Goal: Check status: Check status

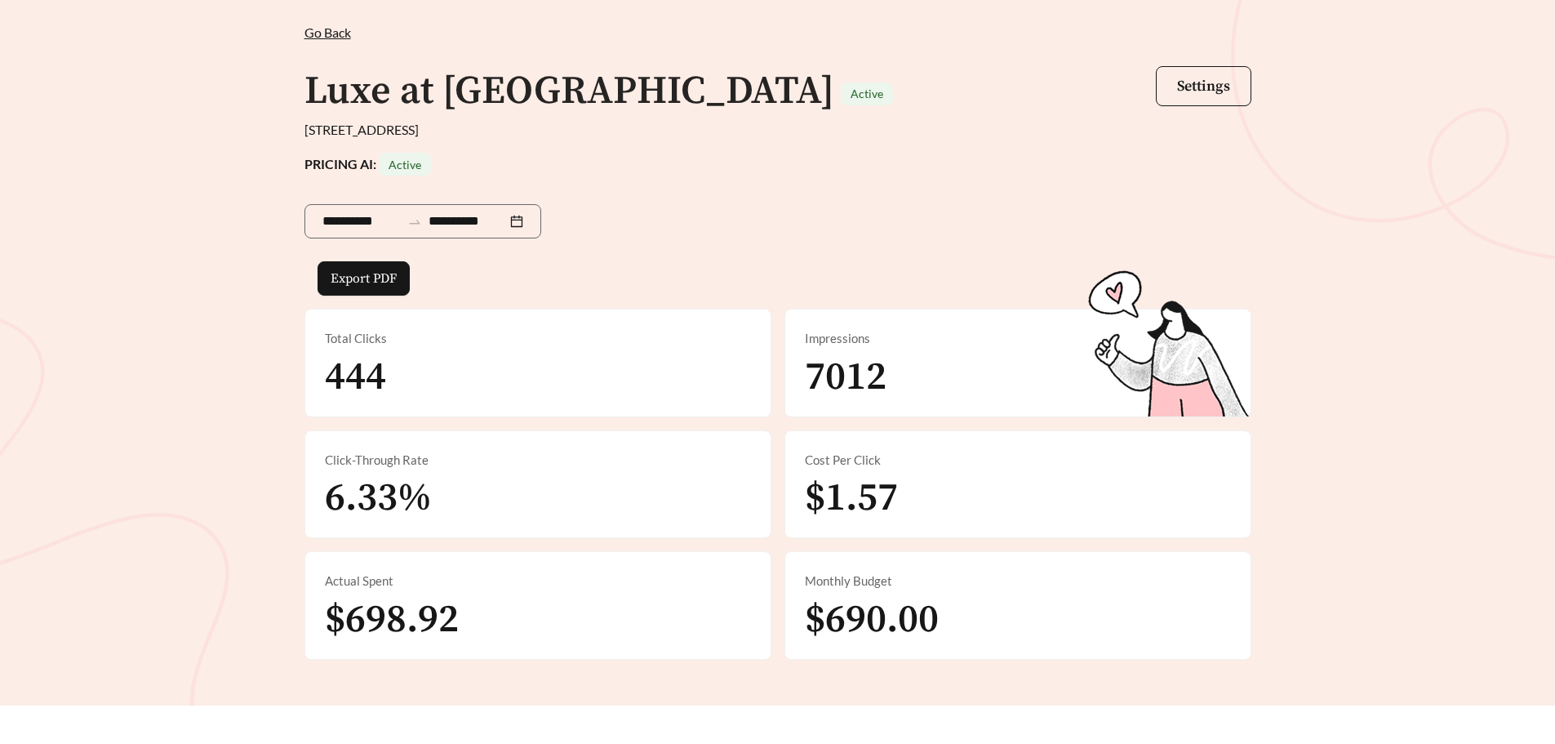
click at [338, 29] on span "Go Back" at bounding box center [327, 32] width 47 height 16
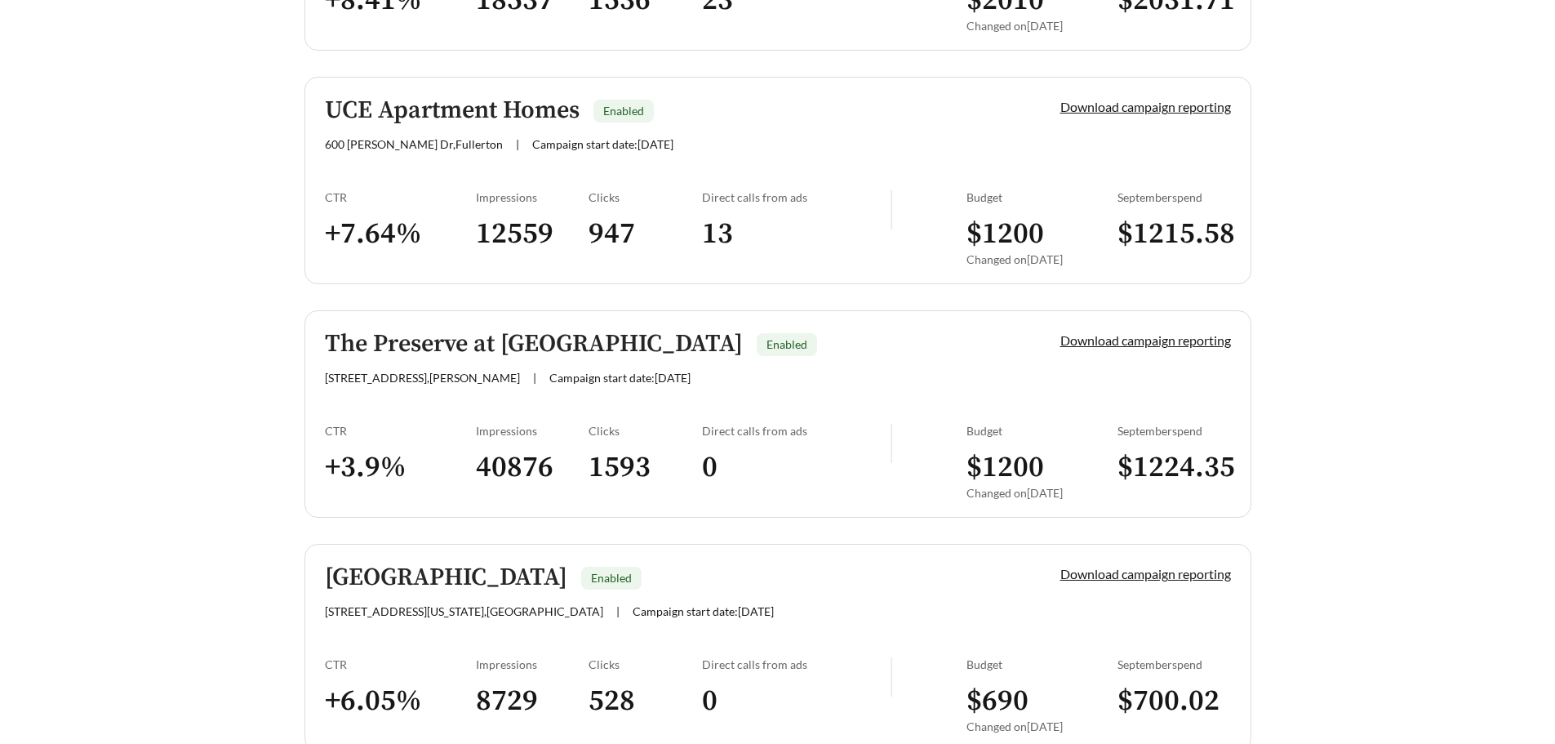
scroll to position [2102, 0]
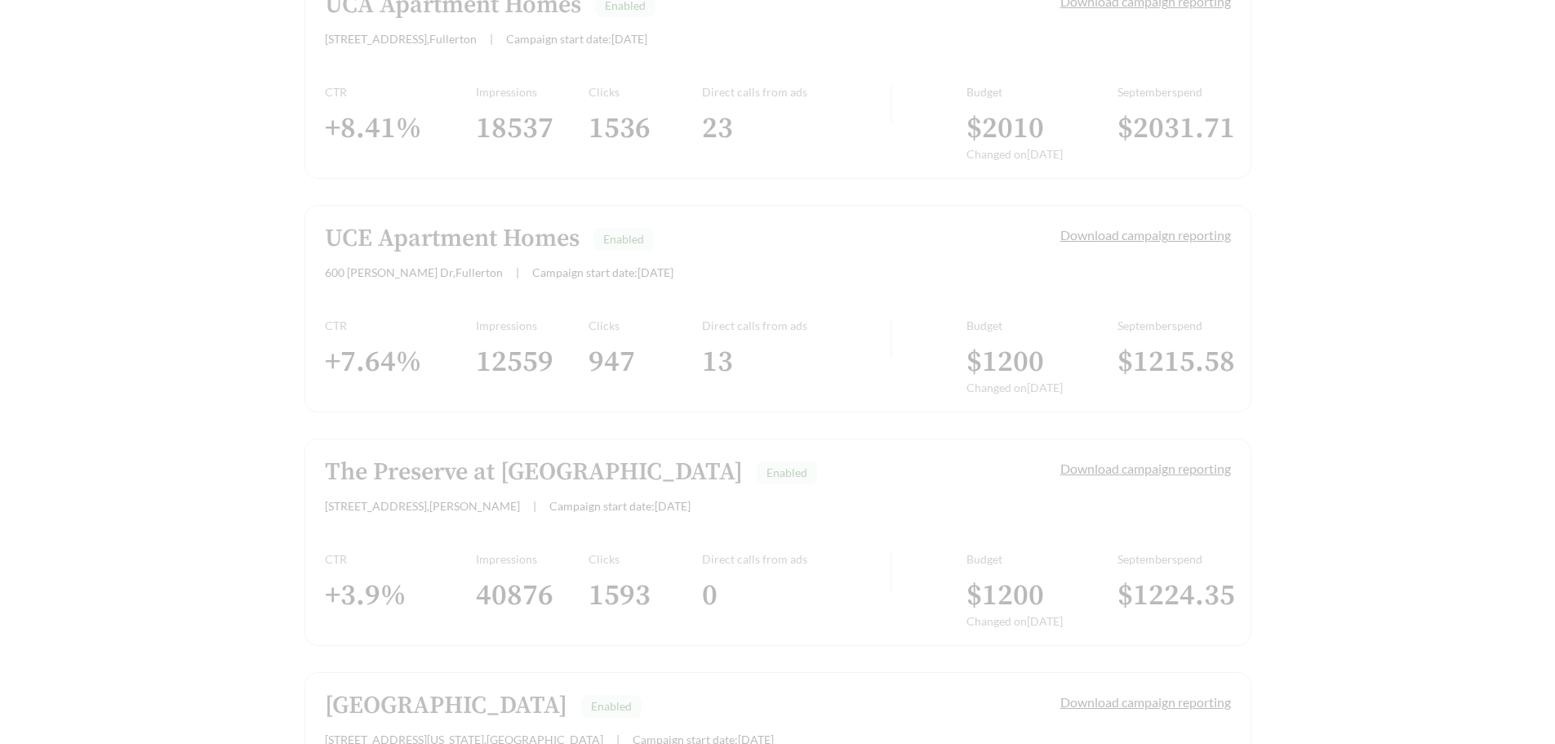
click at [220, 483] on main "**********" at bounding box center [777, 12] width 1555 height 4122
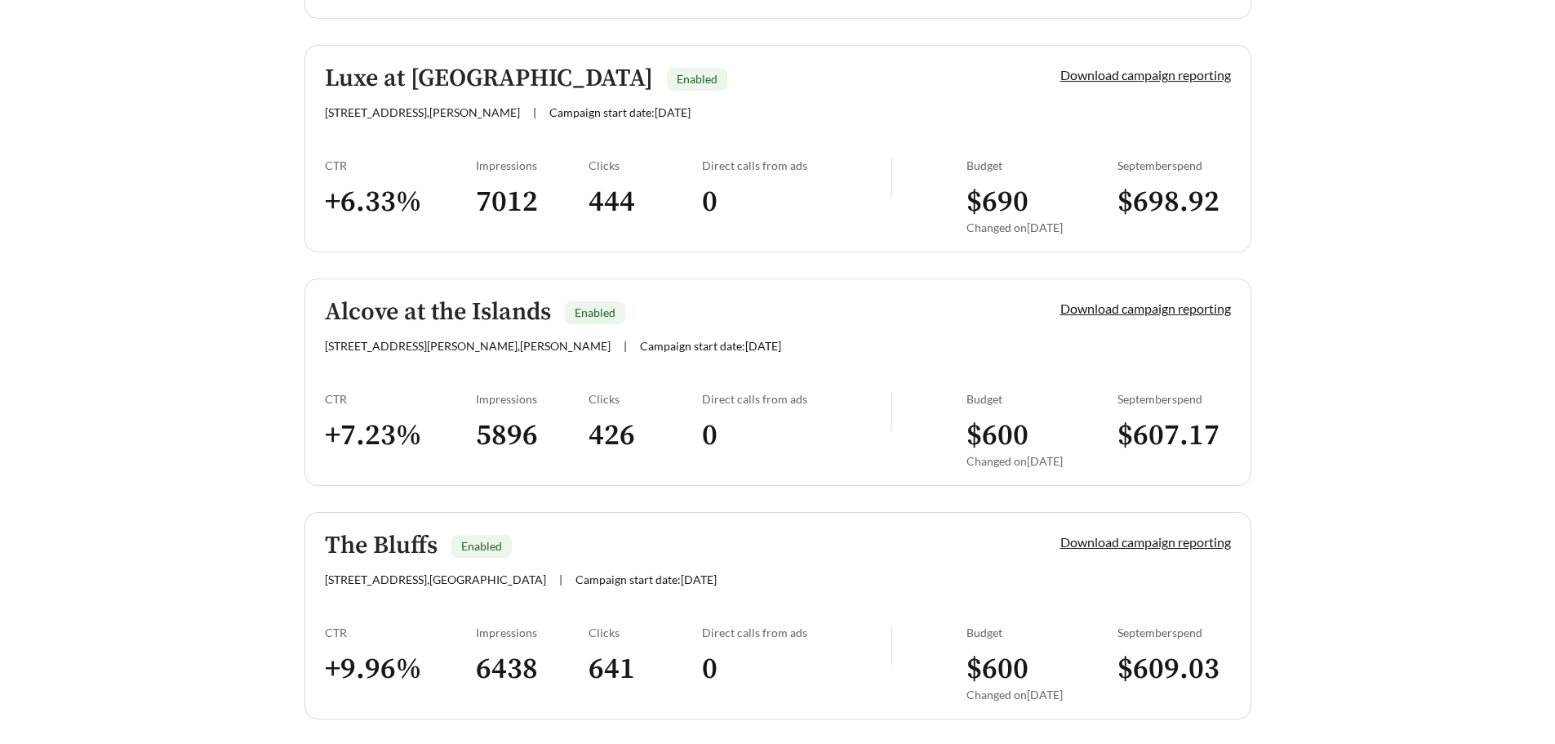
scroll to position [3489, 0]
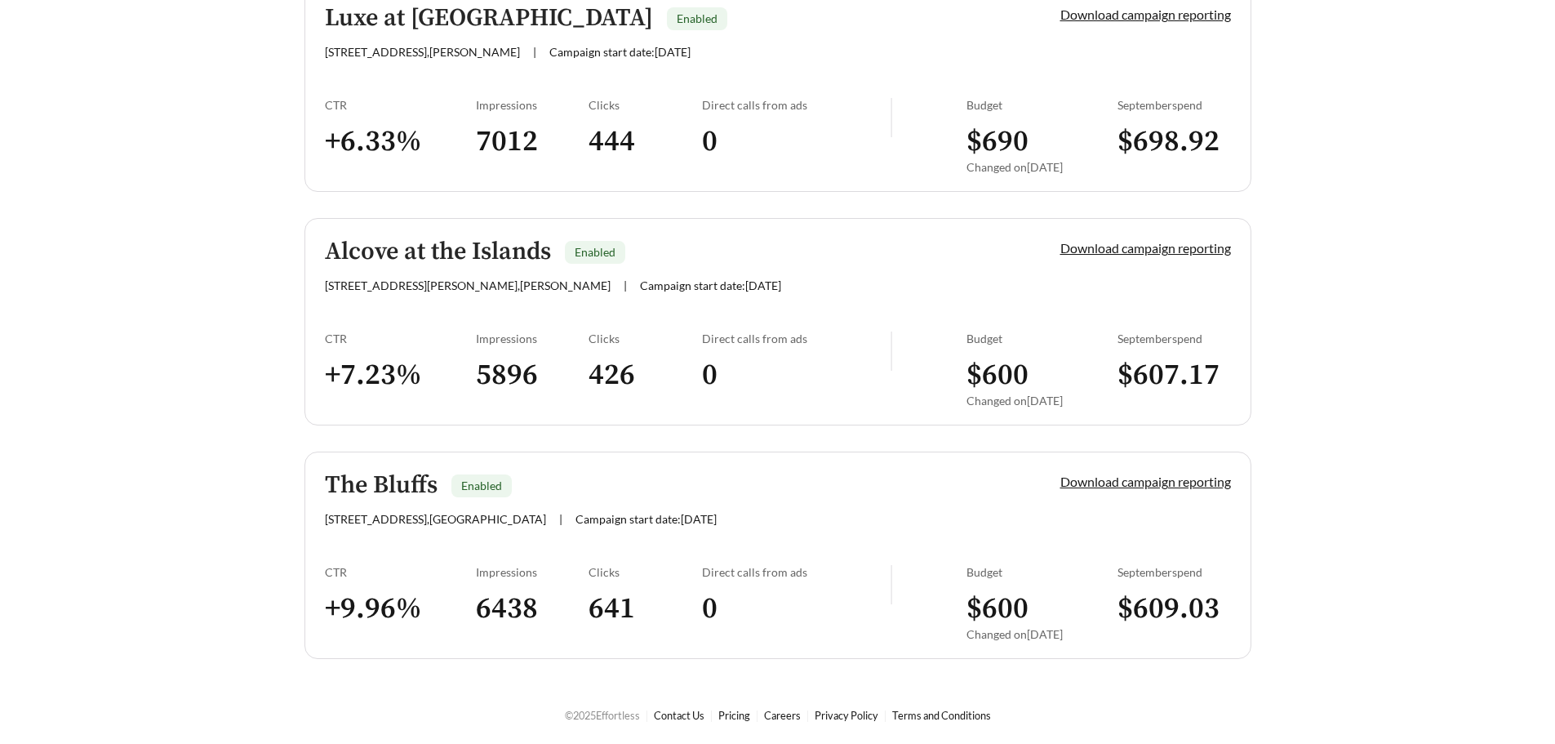
click at [745, 539] on link "The Bluffs Enabled [STREET_ADDRESS] | Campaign start date: [DATE] Download camp…" at bounding box center [777, 554] width 947 height 207
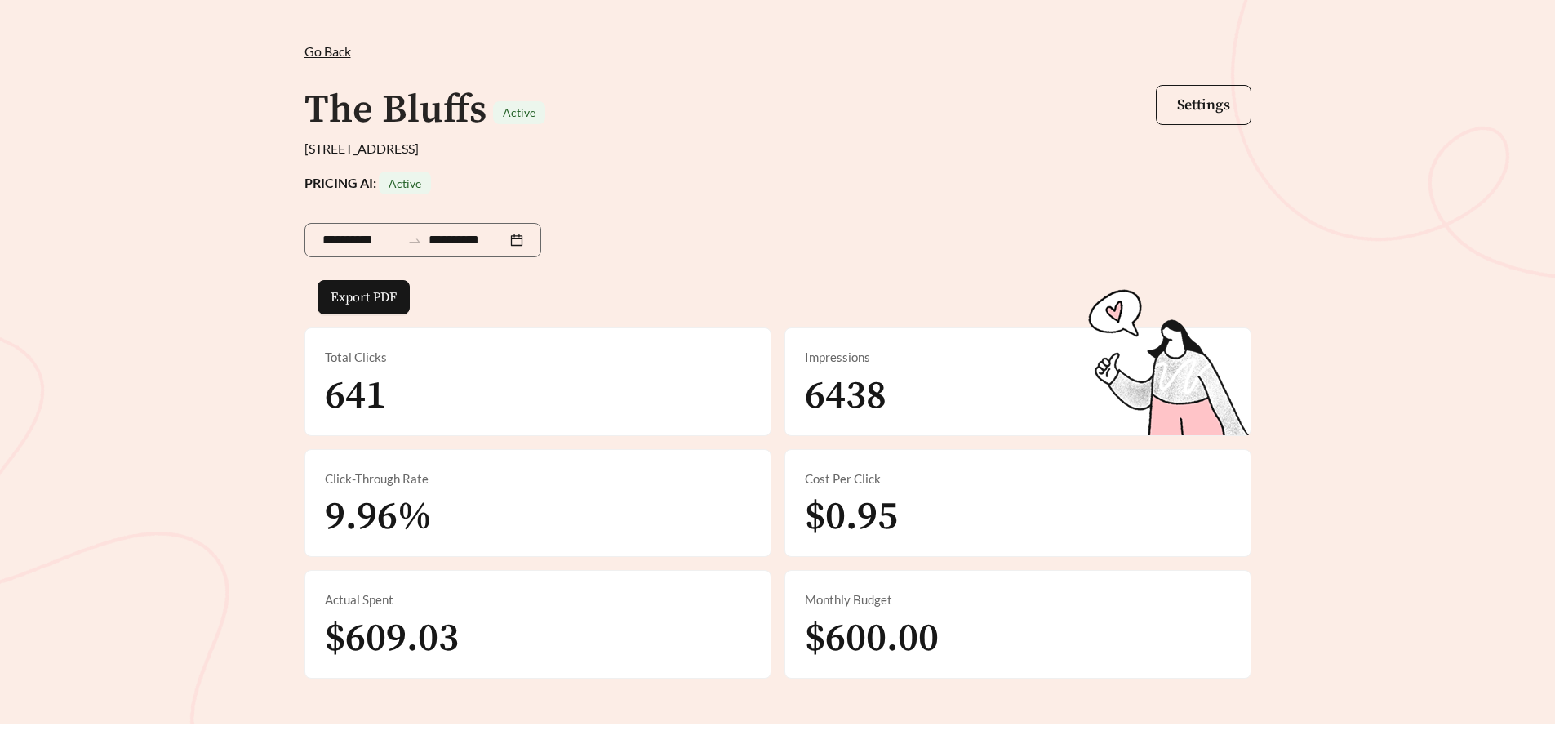
scroll to position [82, 0]
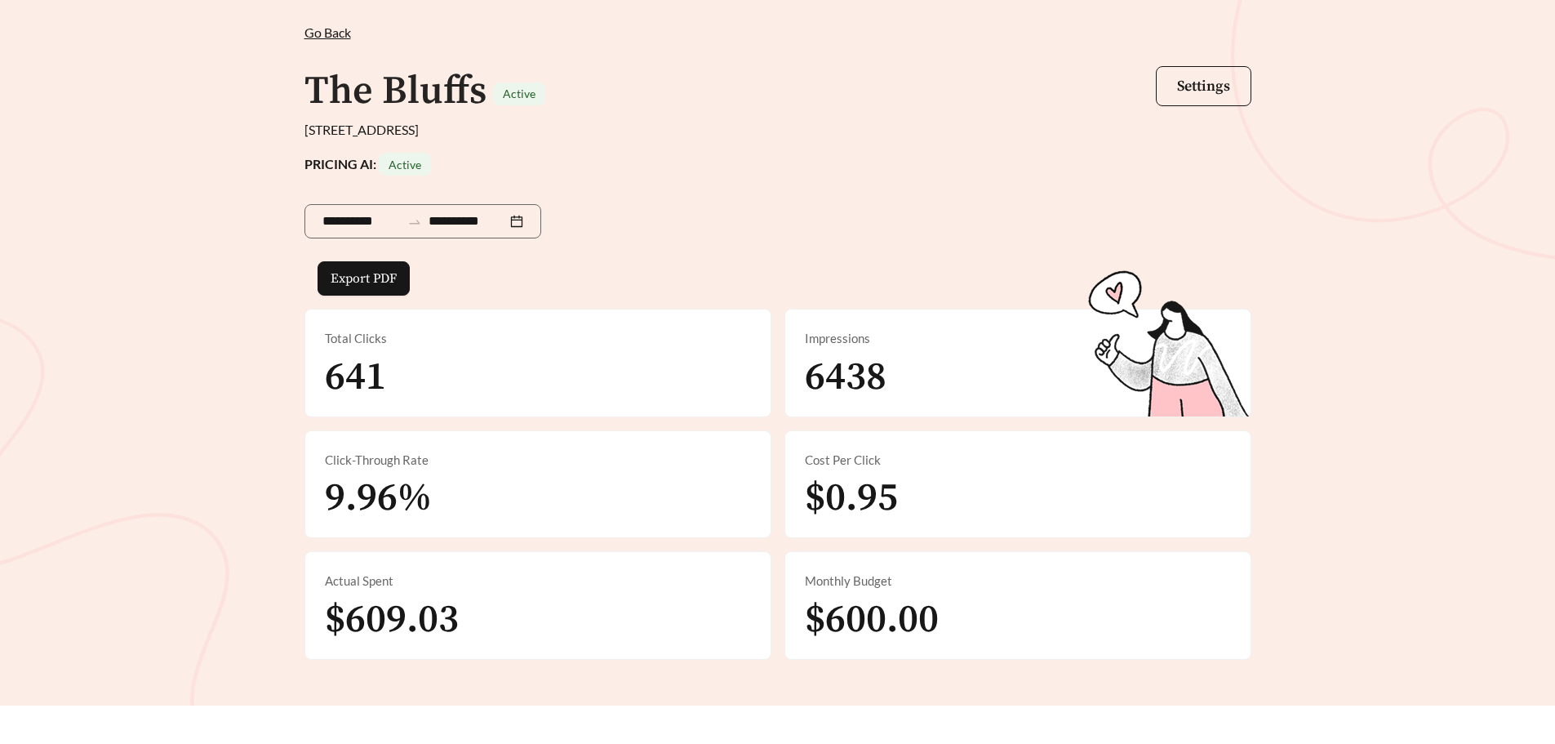
drag, startPoint x: 1224, startPoint y: 171, endPoint x: 866, endPoint y: 101, distance: 365.0
click at [1223, 171] on div "PRICING AI: Active" at bounding box center [777, 164] width 947 height 23
click at [322, 29] on span "Go Back" at bounding box center [327, 32] width 47 height 16
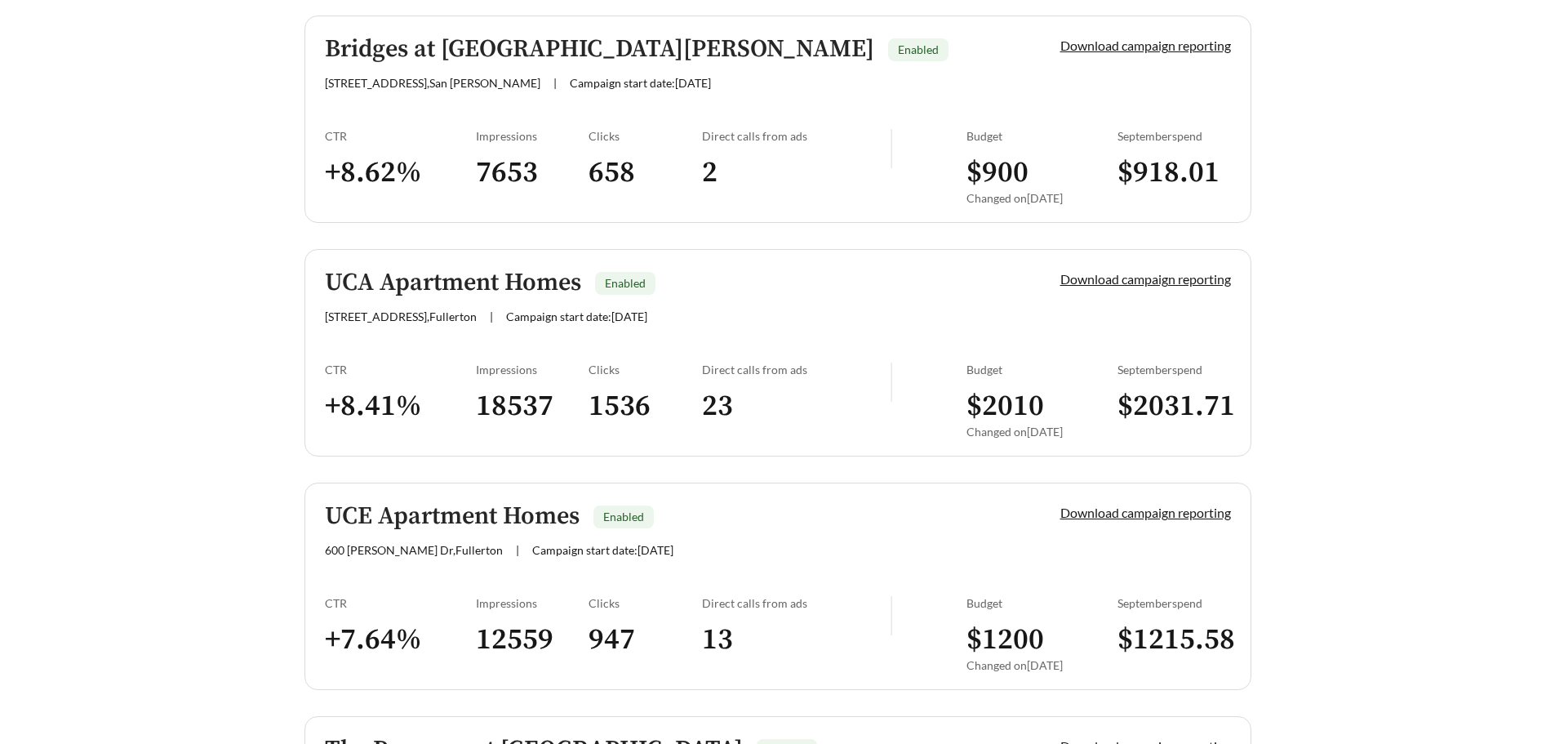
scroll to position [1775, 0]
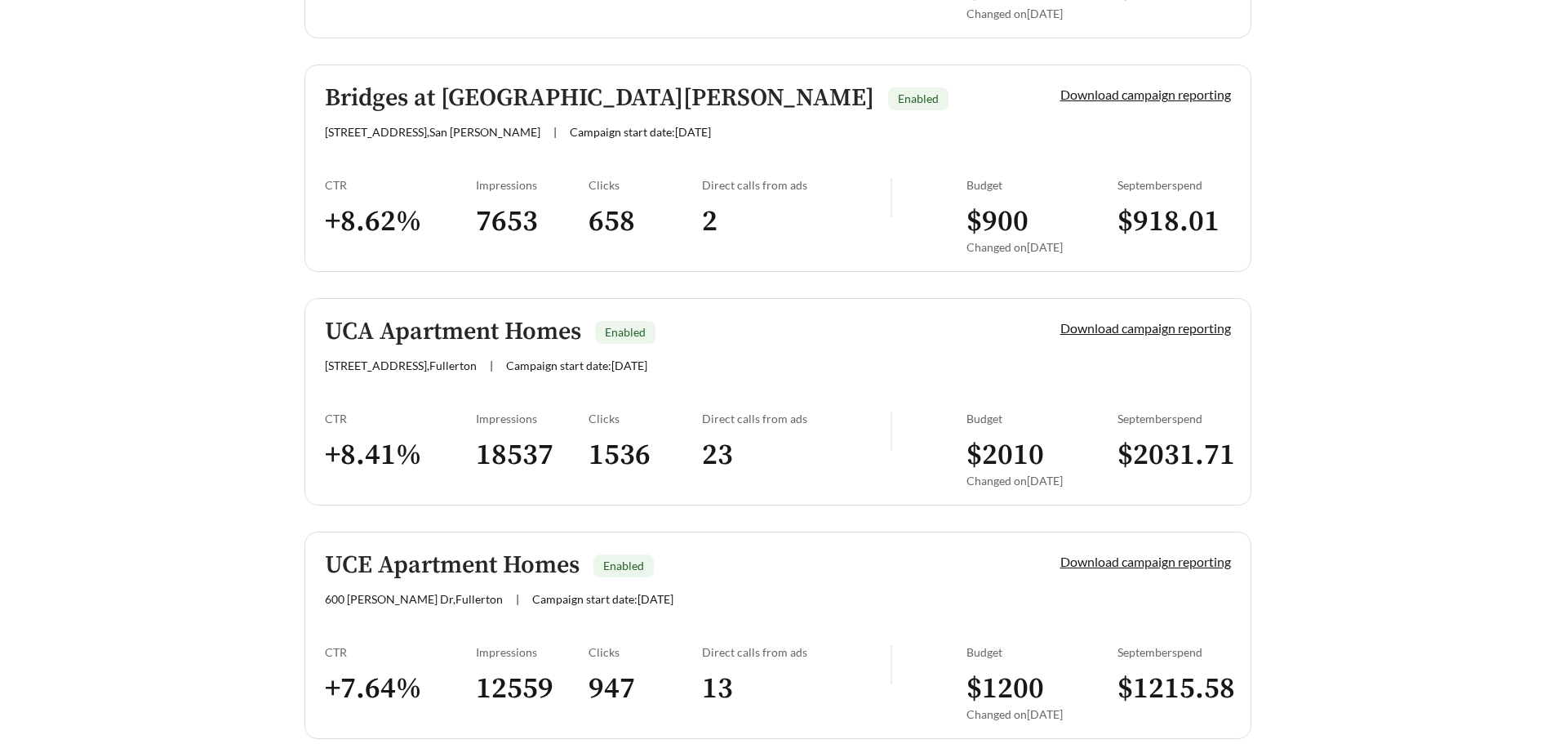
click at [759, 365] on div "[STREET_ADDRESS] | Campaign start date: [DATE]" at bounding box center [665, 365] width 680 height 14
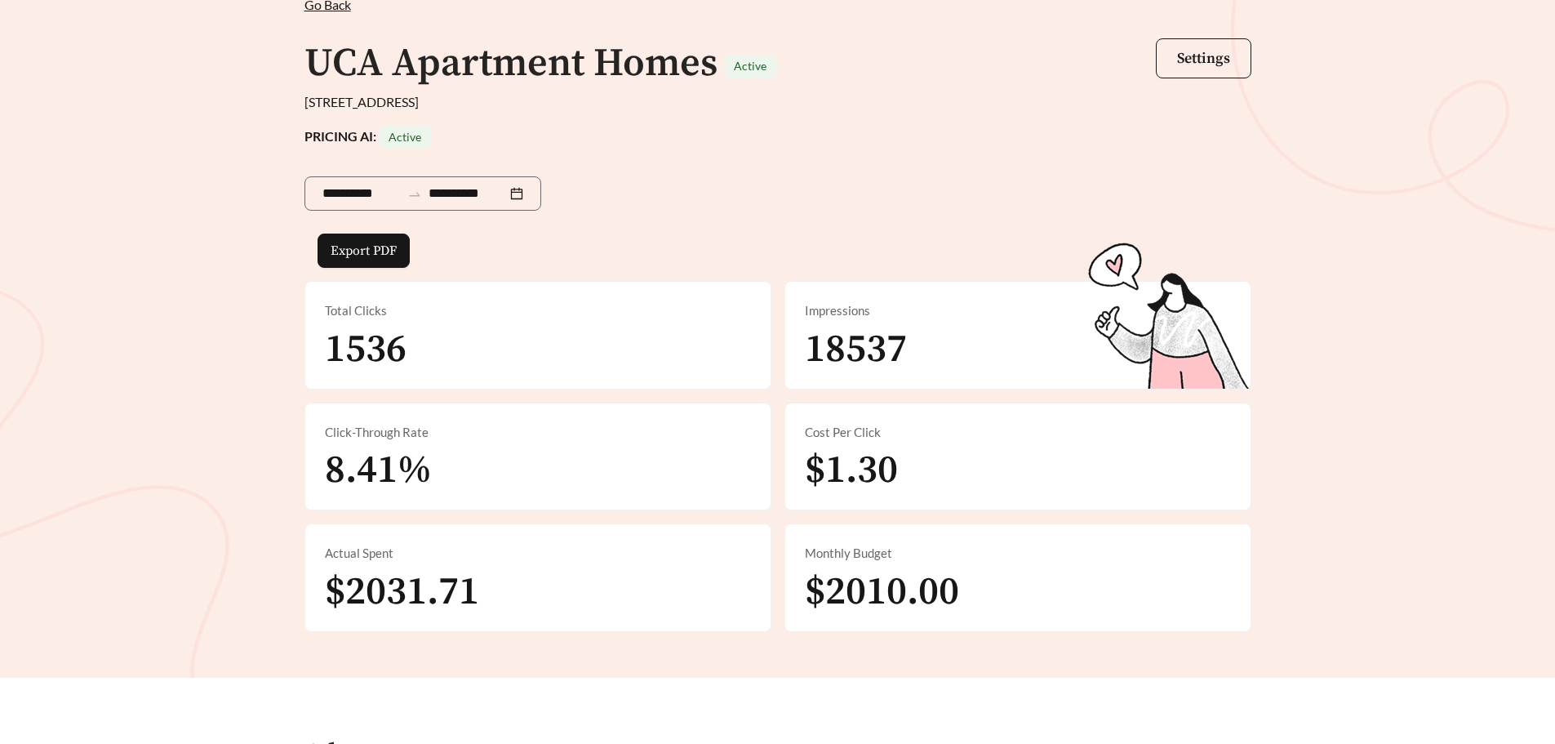
scroll to position [82, 0]
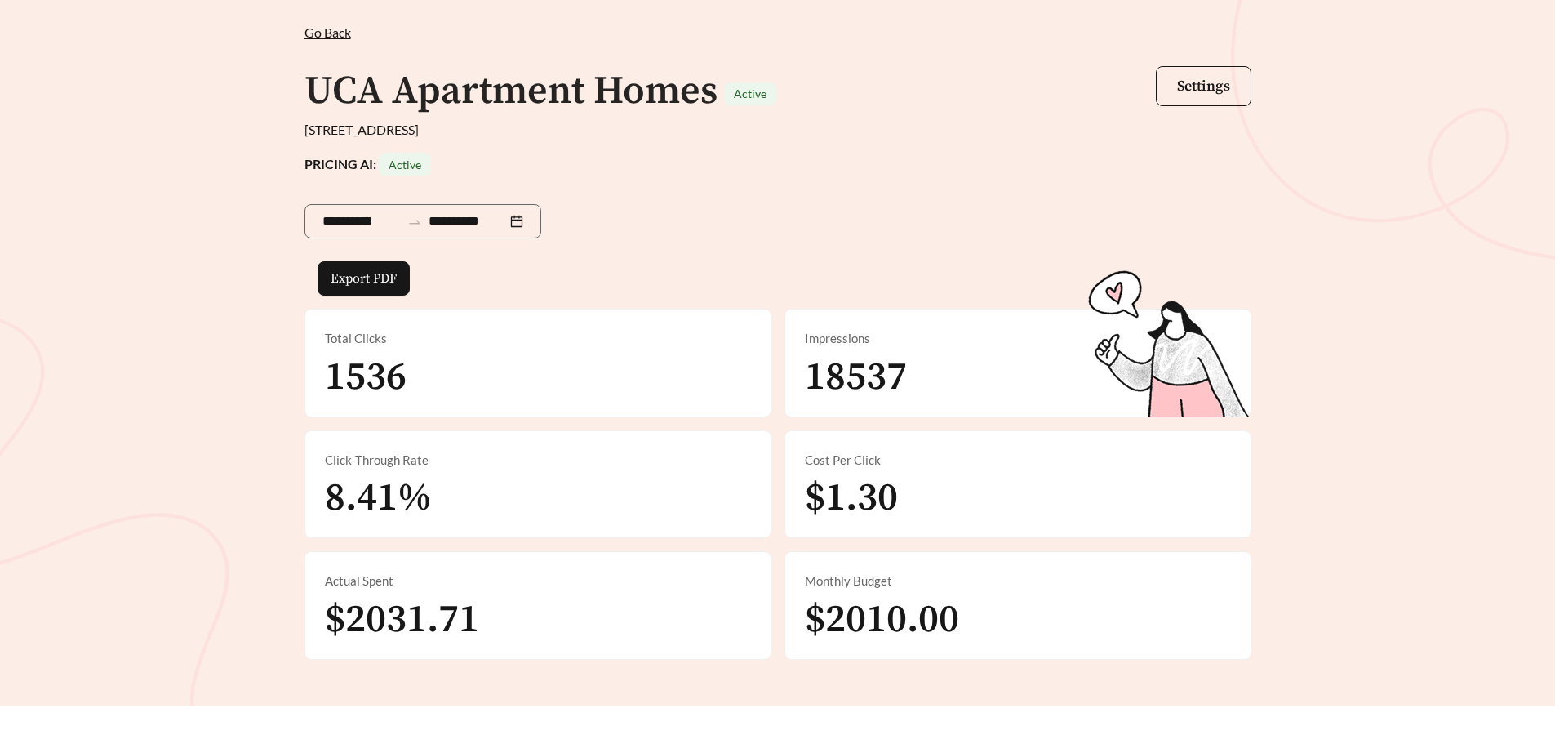
drag, startPoint x: 1289, startPoint y: 153, endPoint x: 1213, endPoint y: 148, distance: 76.1
click at [1289, 153] on div "**********" at bounding box center [777, 338] width 1555 height 735
click at [328, 29] on span "Go Back" at bounding box center [327, 32] width 47 height 16
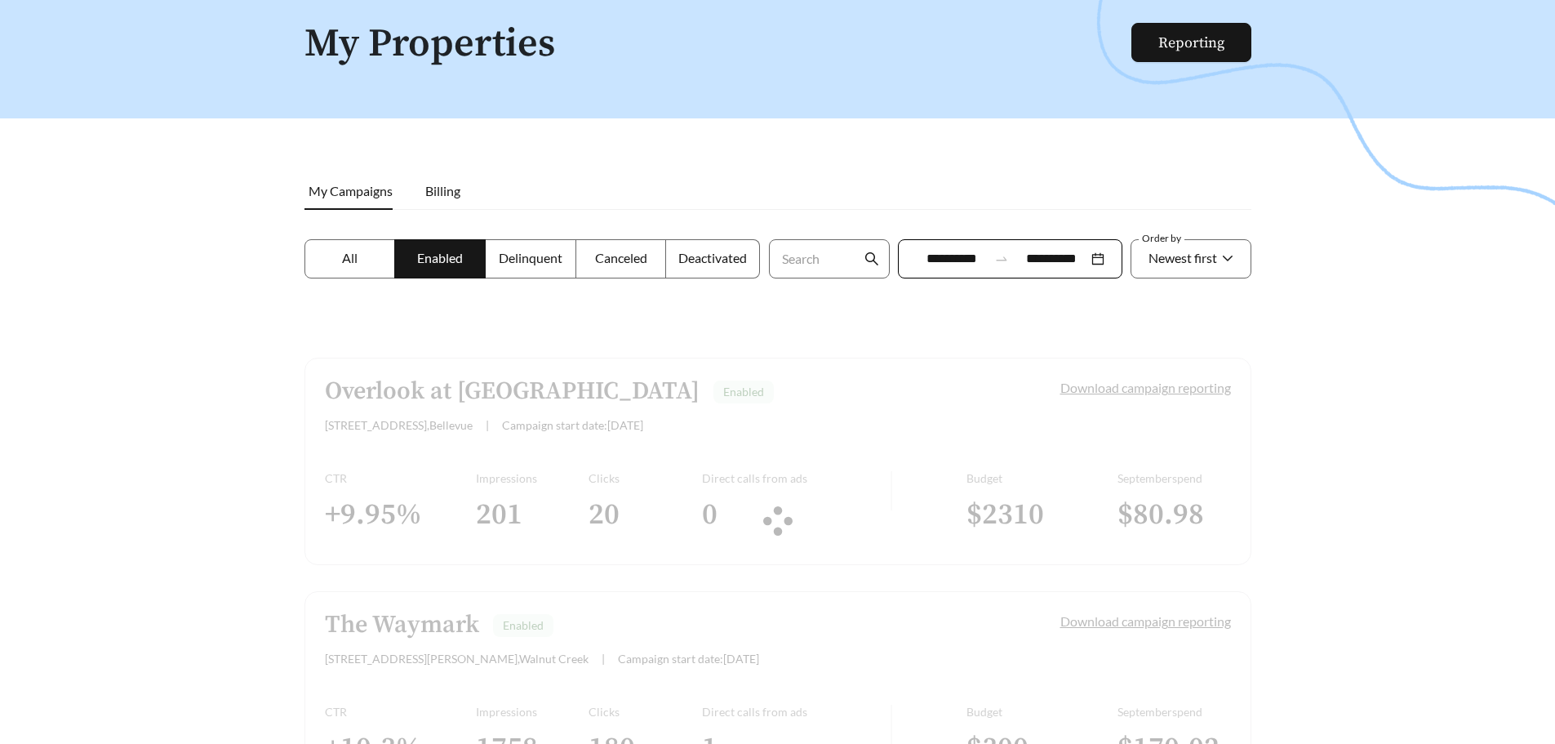
scroll to position [1775, 0]
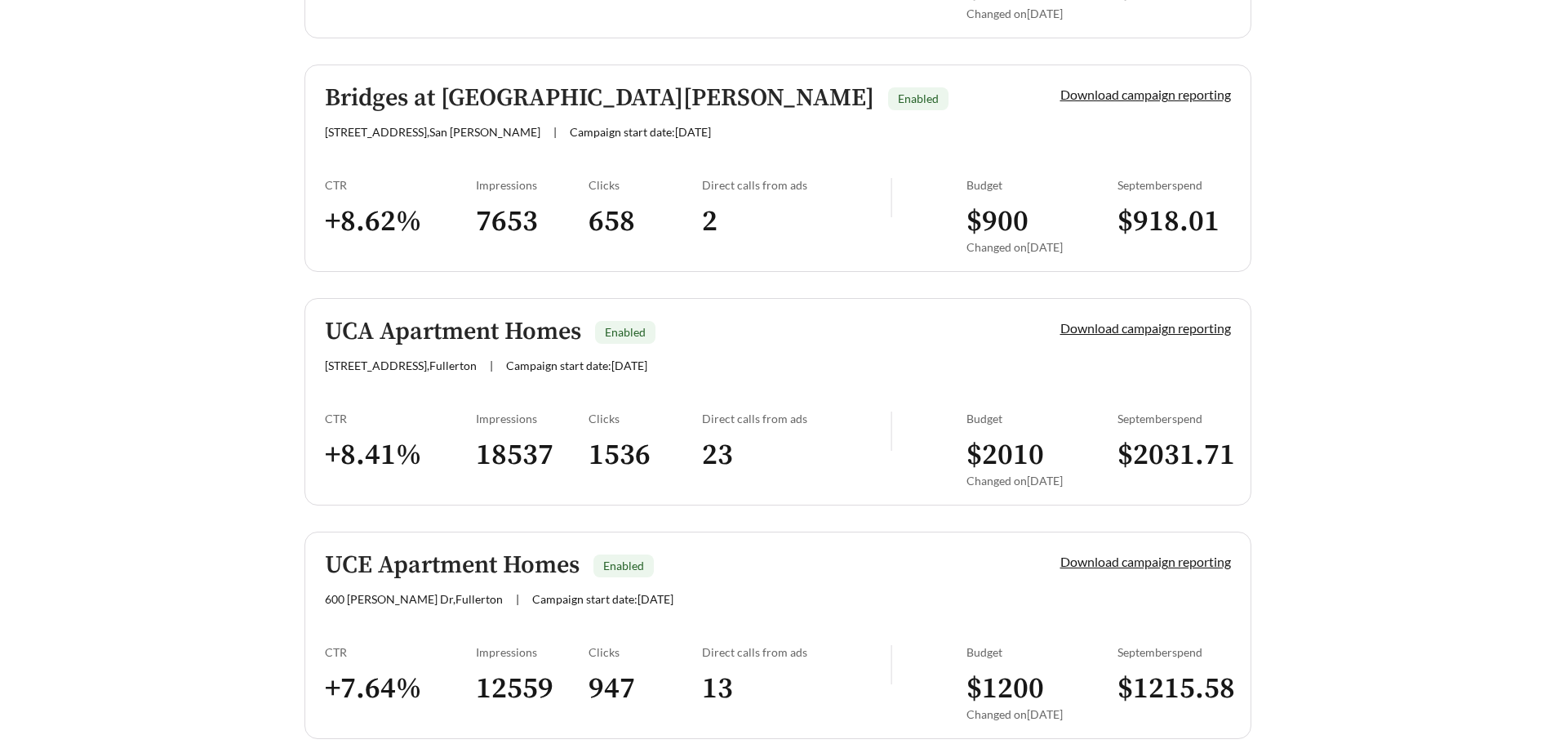
click at [499, 615] on link "UCE Apartment Homes Enabled [STREET_ADDRESS][PERSON_NAME] | Campaign start date…" at bounding box center [777, 634] width 947 height 207
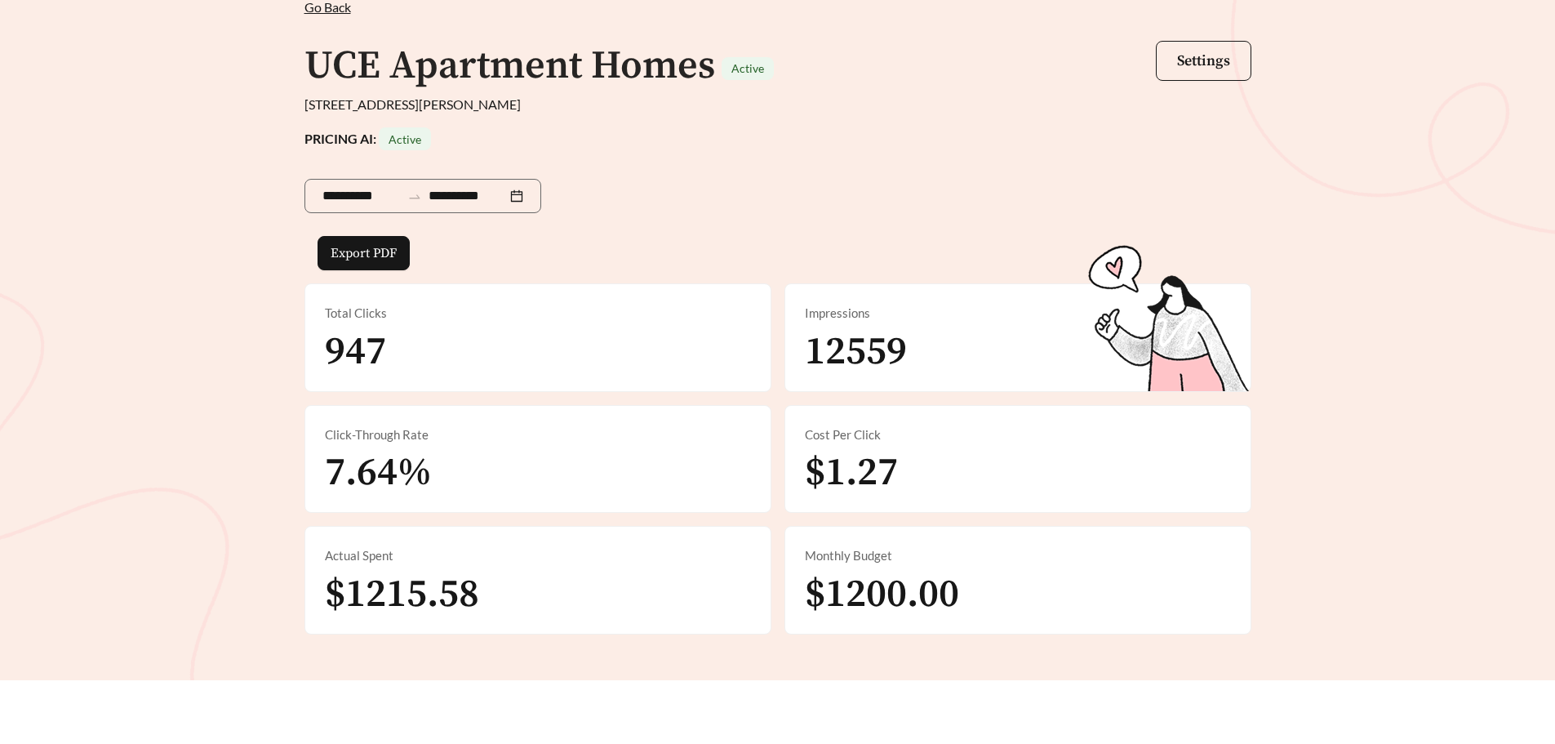
scroll to position [82, 0]
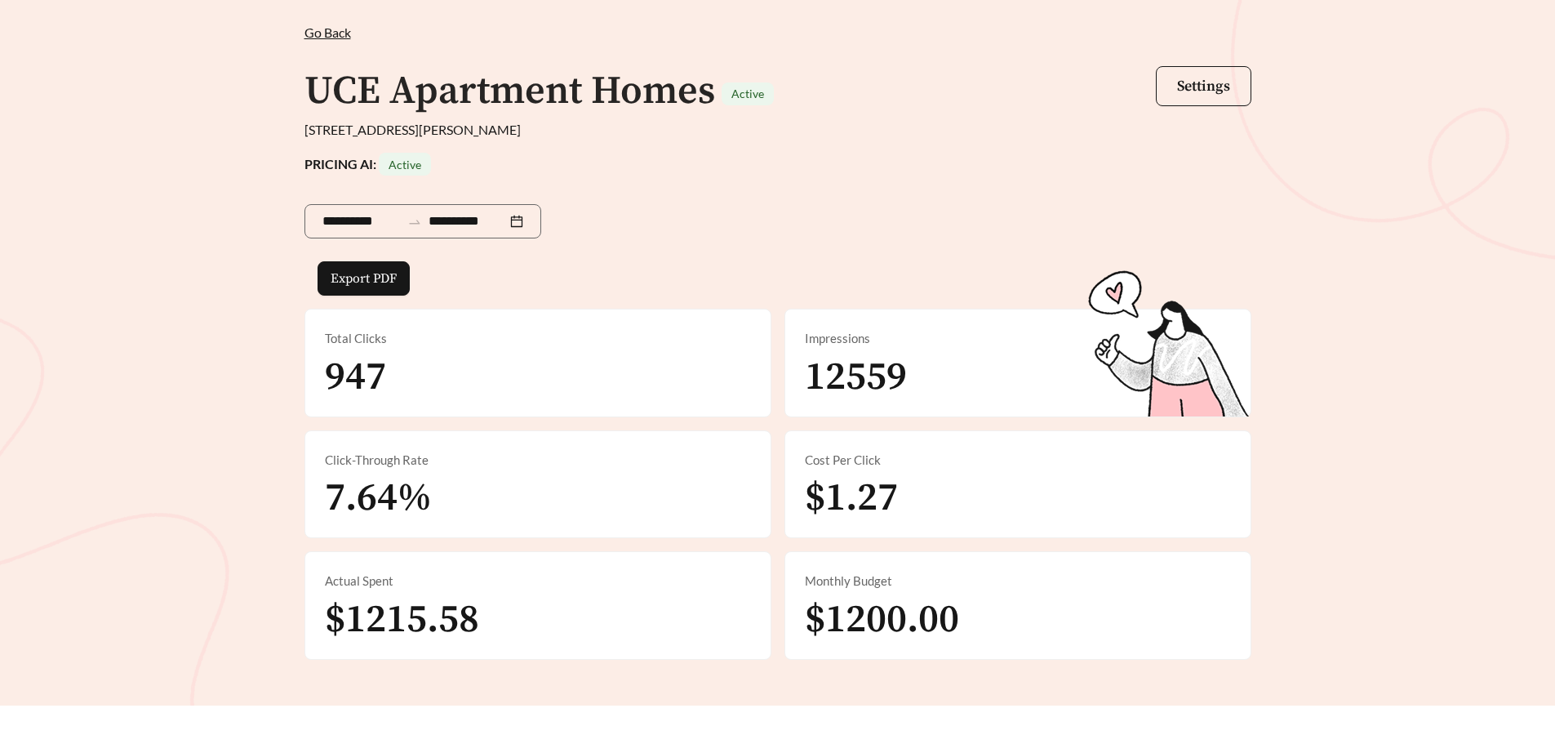
drag, startPoint x: 1094, startPoint y: 181, endPoint x: 1062, endPoint y: 155, distance: 41.8
click at [1094, 181] on div "**********" at bounding box center [777, 218] width 947 height 86
click at [334, 34] on span "Go Back" at bounding box center [327, 32] width 47 height 16
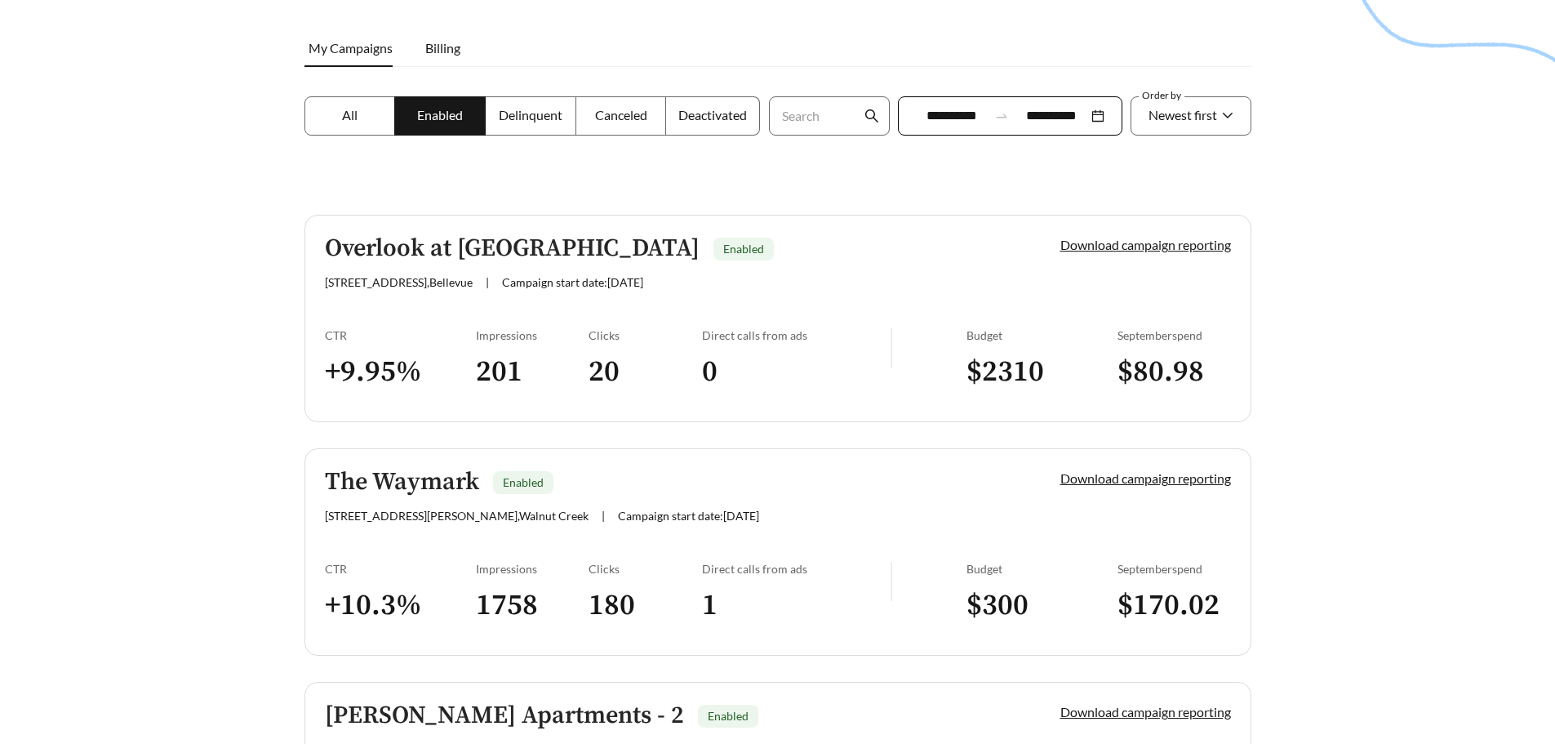
scroll to position [408, 0]
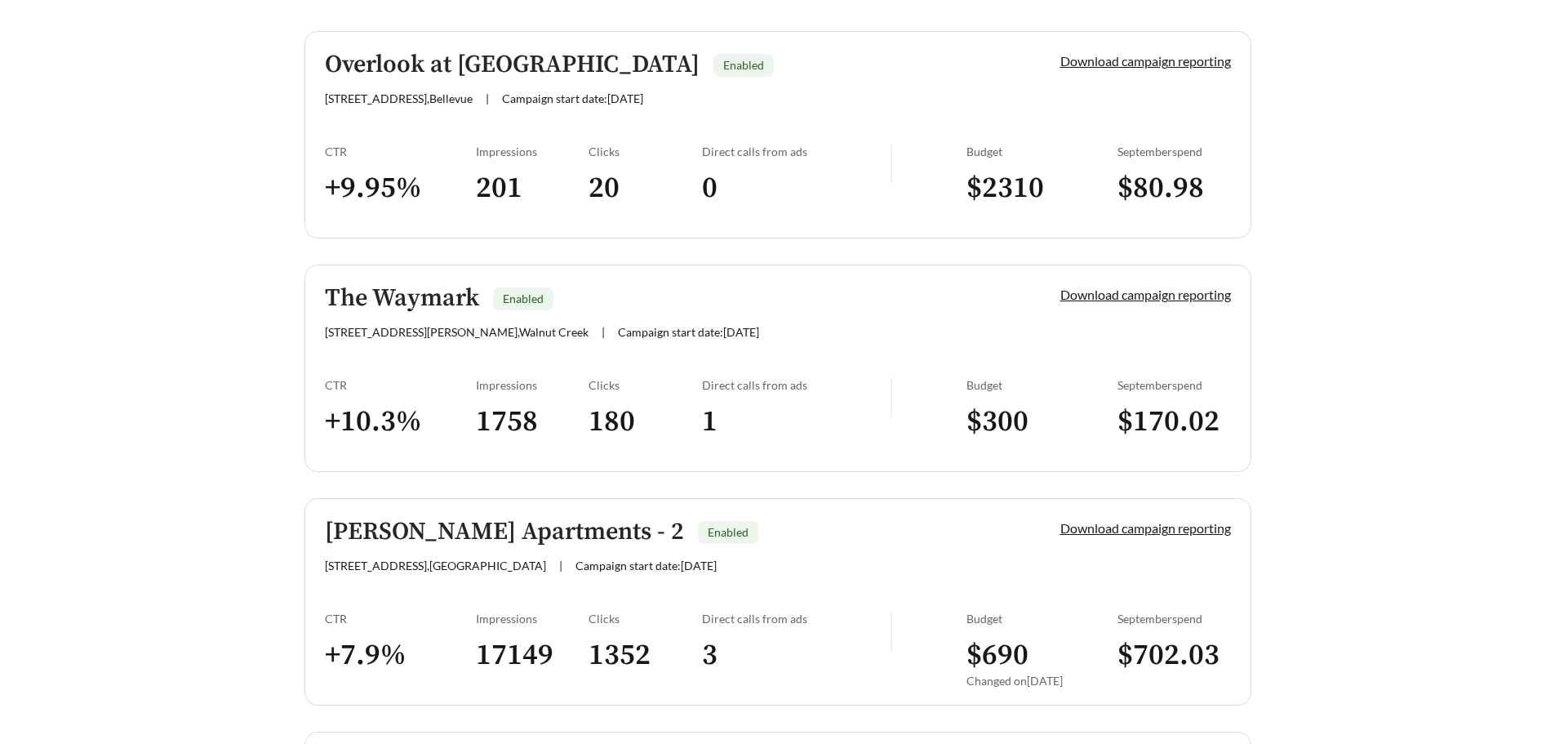
click at [715, 577] on link "[PERSON_NAME] Apartments - 2 Enabled [STREET_ADDRESS] | Campaign start date: [D…" at bounding box center [777, 601] width 947 height 207
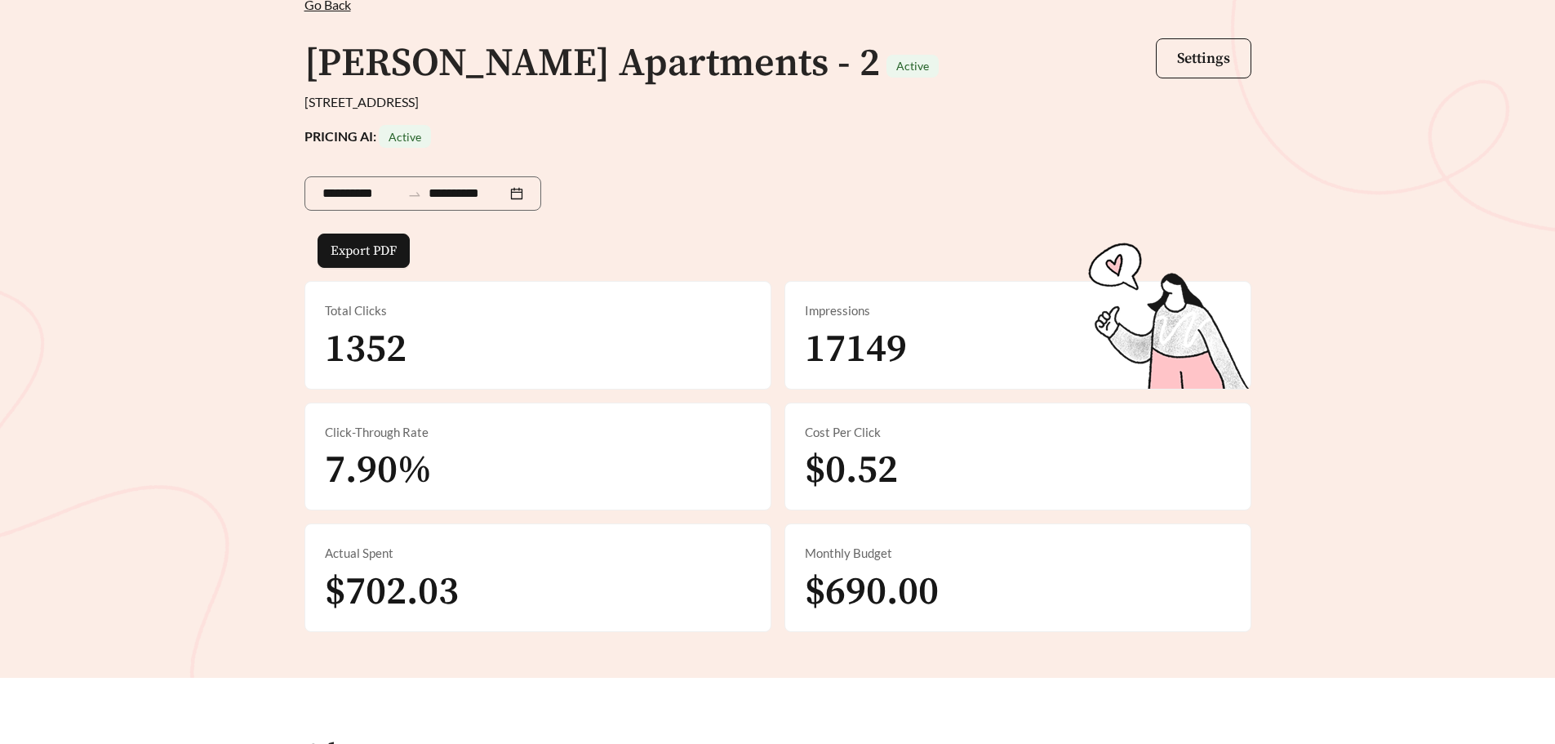
scroll to position [82, 0]
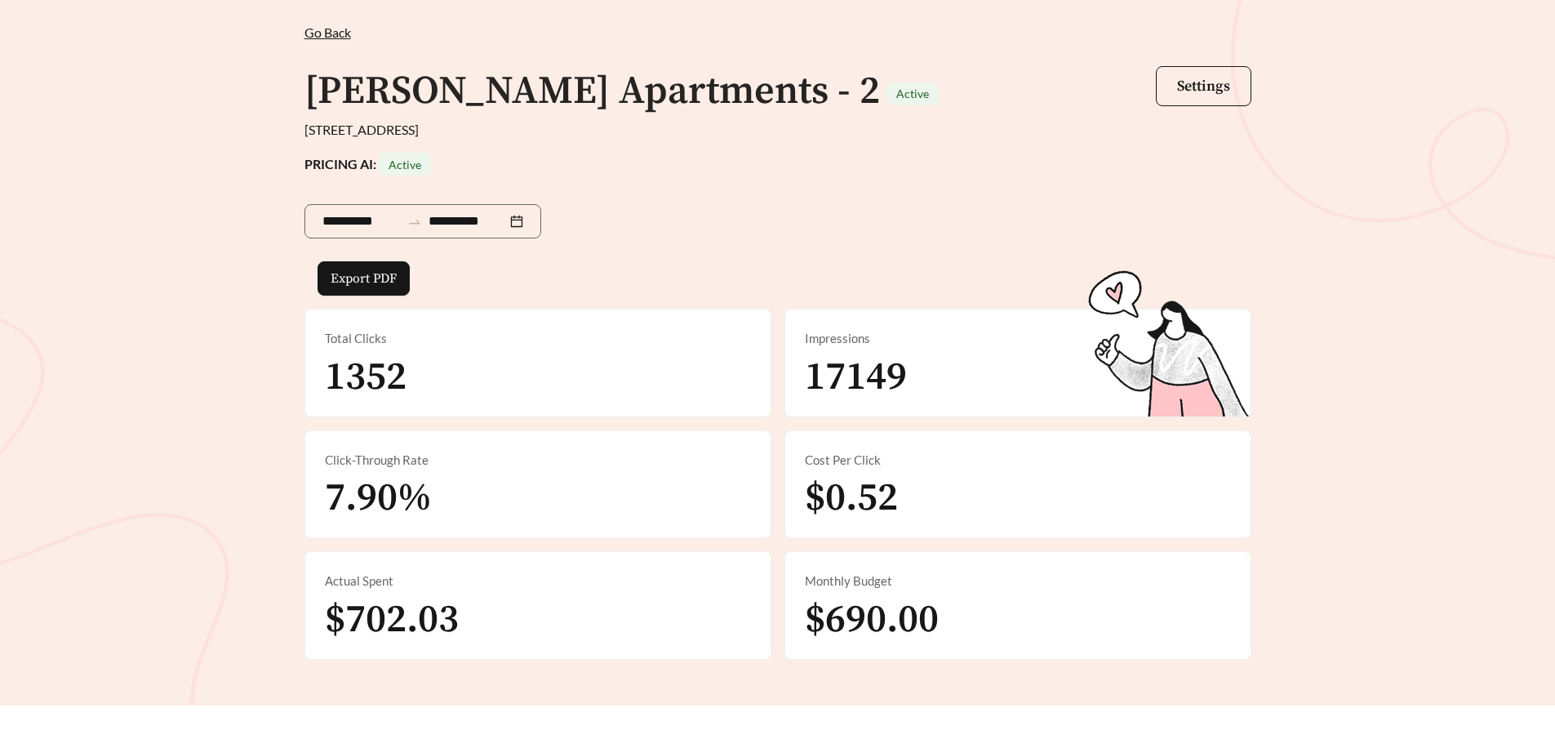
drag, startPoint x: 1072, startPoint y: 153, endPoint x: 976, endPoint y: 165, distance: 96.3
click at [1072, 153] on div "PRICING AI: Active" at bounding box center [777, 164] width 947 height 23
click at [317, 35] on span "Go Back" at bounding box center [327, 32] width 47 height 16
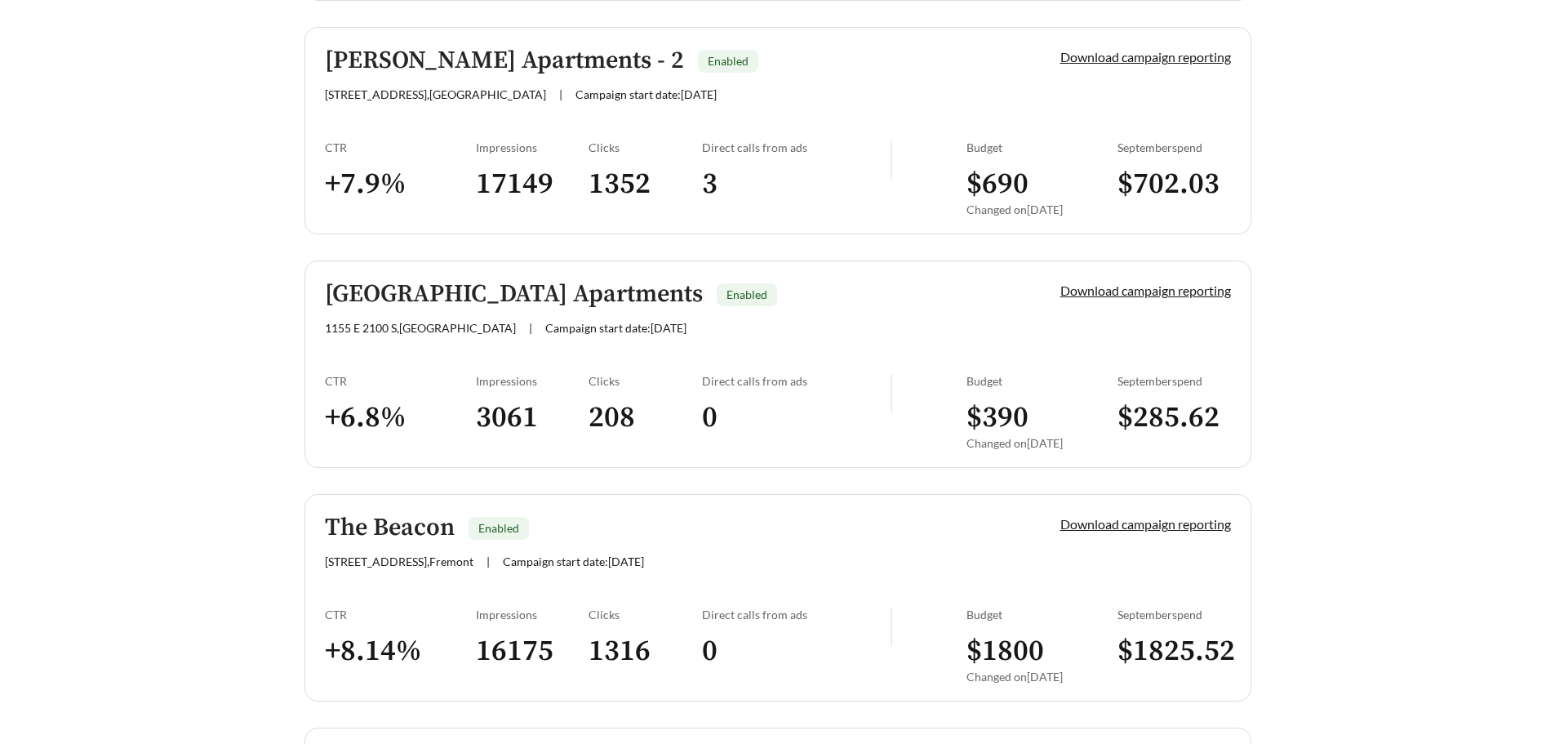
scroll to position [877, 0]
click at [728, 357] on link "Irving Schoolhouse Apartments Enabled [STREET_ADDRESS] | Campaign start date: […" at bounding box center [777, 365] width 947 height 207
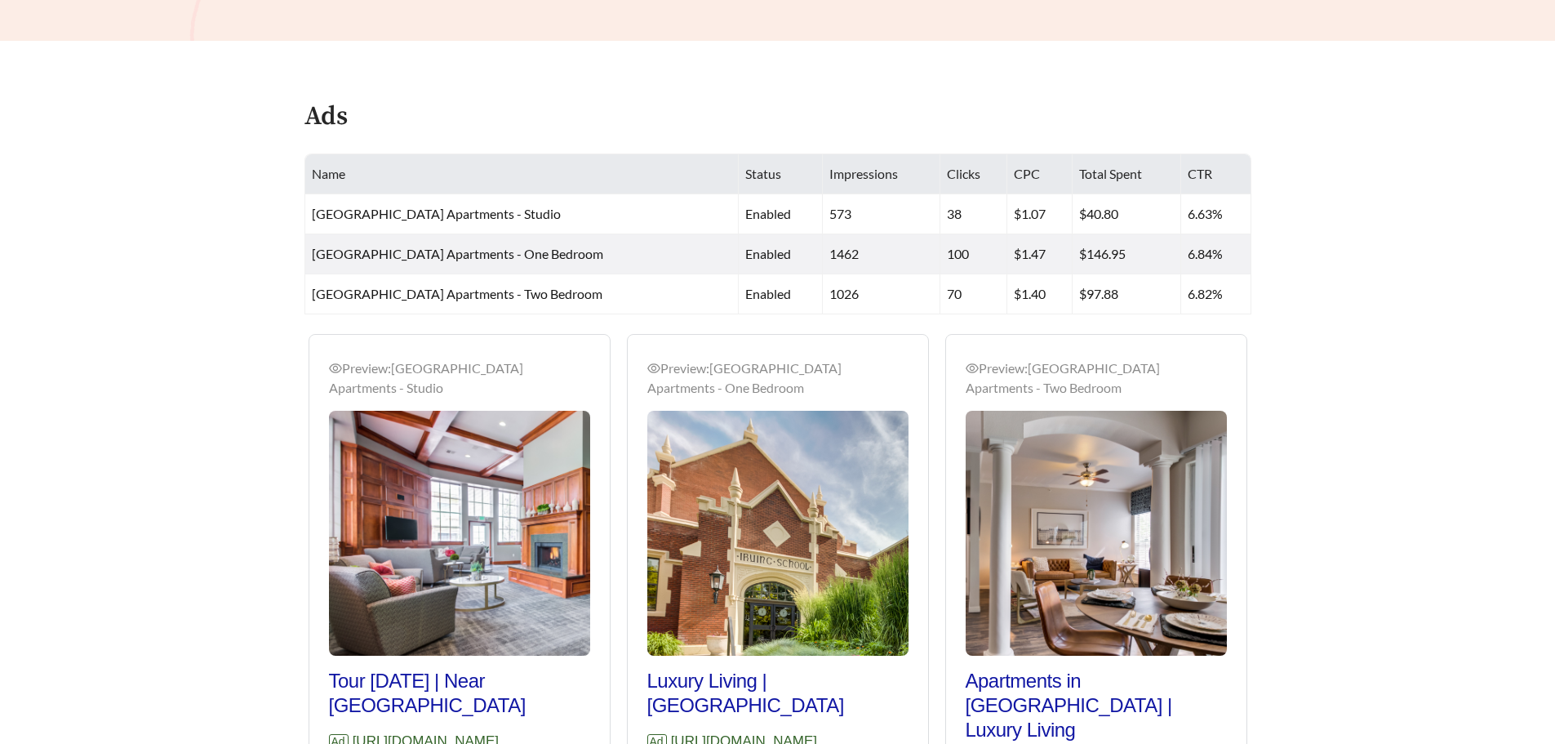
scroll to position [979, 0]
